Goal: Navigation & Orientation: Find specific page/section

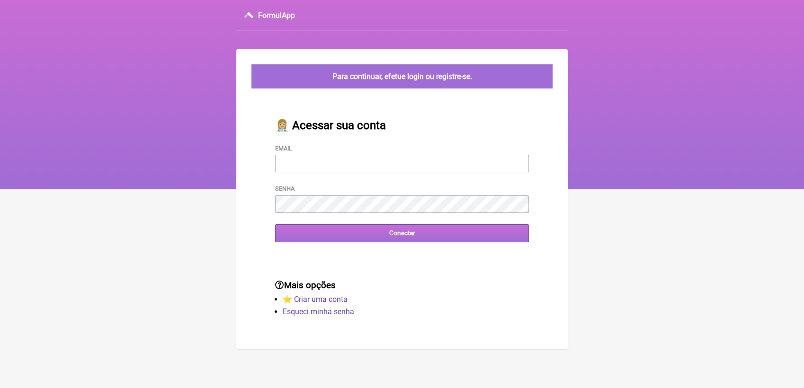
type input "[EMAIL_ADDRESS][DOMAIN_NAME]"
click at [408, 233] on input "Conectar" at bounding box center [402, 234] width 254 height 18
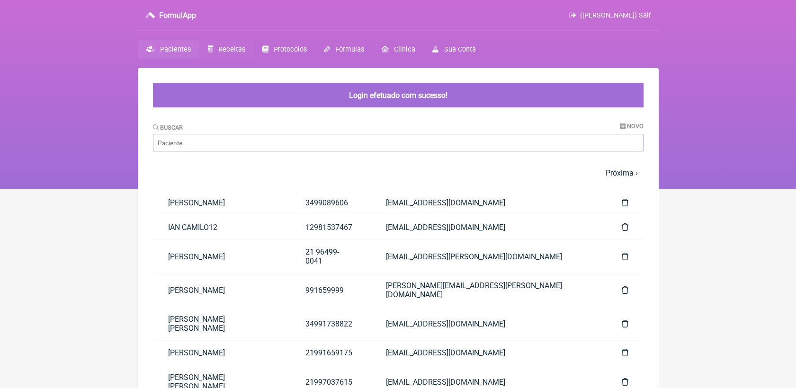
click at [239, 46] on span "Receitas" at bounding box center [231, 49] width 27 height 8
